Goal: Navigation & Orientation: Find specific page/section

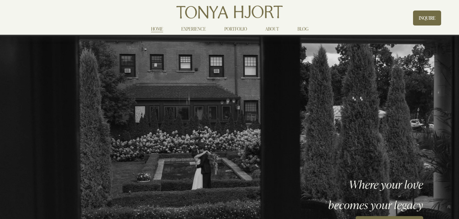
click at [200, 29] on link "EXPERIENCE" at bounding box center [193, 29] width 25 height 8
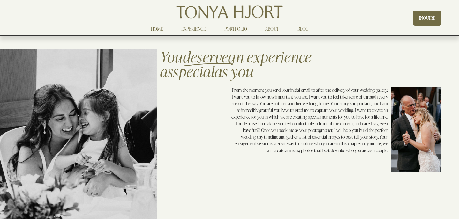
click at [237, 27] on link "PORTFOLIO" at bounding box center [235, 29] width 23 height 8
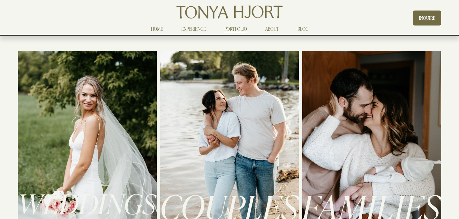
click at [346, 131] on div at bounding box center [371, 156] width 139 height 211
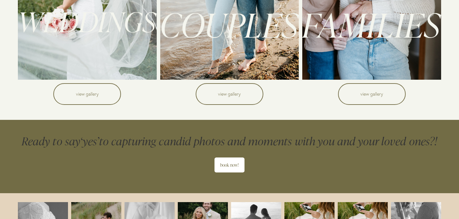
scroll to position [184, 0]
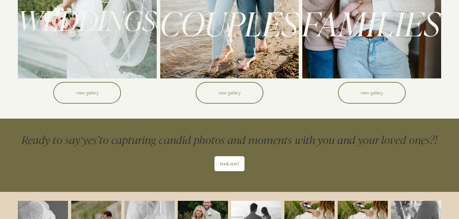
click at [370, 97] on link "view gallery" at bounding box center [372, 93] width 68 height 22
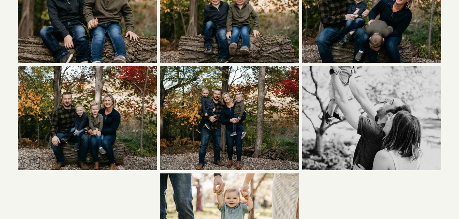
scroll to position [1324, 0]
